Goal: Complete application form

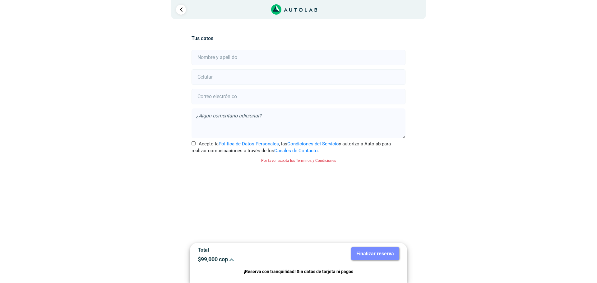
click at [213, 61] on input "text" at bounding box center [299, 58] width 214 height 16
type input "[PERSON_NAME]"
click at [218, 79] on input "number" at bounding box center [299, 77] width 214 height 16
type input "3123014438"
click at [223, 98] on input "email" at bounding box center [299, 97] width 214 height 16
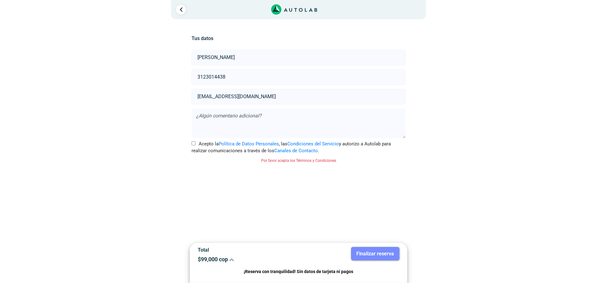
type input "[EMAIL_ADDRESS][DOMAIN_NAME]"
click at [245, 123] on textarea at bounding box center [299, 124] width 214 height 30
click at [197, 115] on textarea "Estoy ubicada en [GEOGRAPHIC_DATA]." at bounding box center [299, 124] width 214 height 30
paste textarea "buenos días. Tuve un accidente pequeño y la defensa plástica delantera izquierd…"
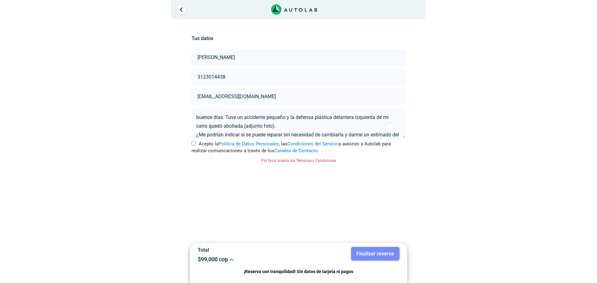
click at [200, 117] on textarea "buenos días. Tuve un accidente pequeño y la defensa plástica delantera izquierd…" at bounding box center [299, 124] width 214 height 30
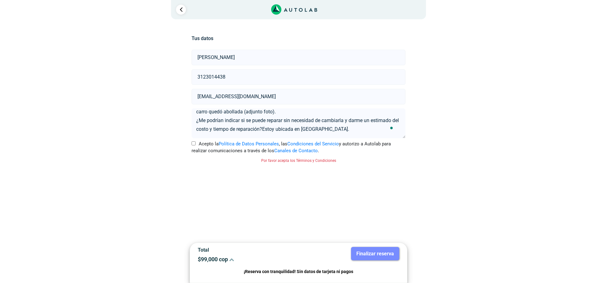
click at [273, 131] on textarea "Buenos días. Tuve un accidente pequeño y la defensa plástica delantera izquierd…" at bounding box center [299, 124] width 214 height 30
click at [271, 129] on textarea "Buenos días. Tuve un accidente pequeño y la defensa plástica delantera izquierd…" at bounding box center [299, 124] width 214 height 30
type textarea "Buenos días. Tuve un accidente pequeño y la defensa plástica delantera izquierd…"
click at [192, 141] on label "Acepto la Política de Datos Personales , las Condiciones del Servicio y autoriz…" at bounding box center [299, 148] width 214 height 14
click at [192, 142] on input "Acepto la Política de Datos Personales , las Condiciones del Servicio y autoriz…" at bounding box center [194, 144] width 4 height 4
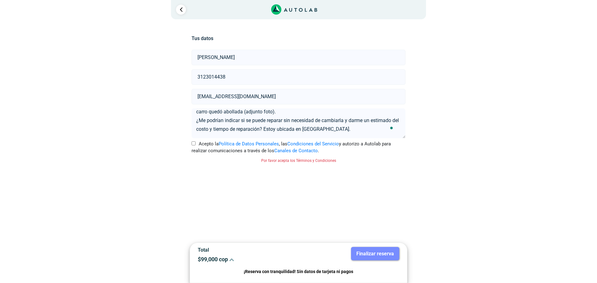
checkbox input "true"
click at [375, 249] on button "Finalizar reserva" at bounding box center [375, 253] width 48 height 13
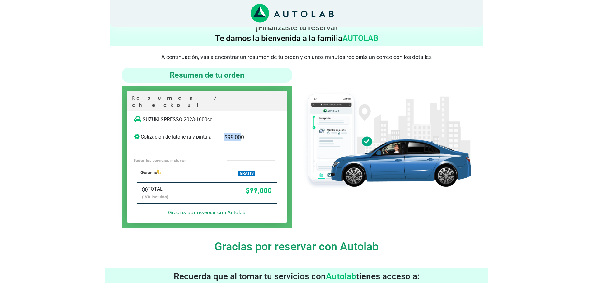
drag, startPoint x: 223, startPoint y: 132, endPoint x: 241, endPoint y: 131, distance: 17.5
click at [241, 133] on div "$ 99,000" at bounding box center [245, 143] width 51 height 21
